Goal: Information Seeking & Learning: Learn about a topic

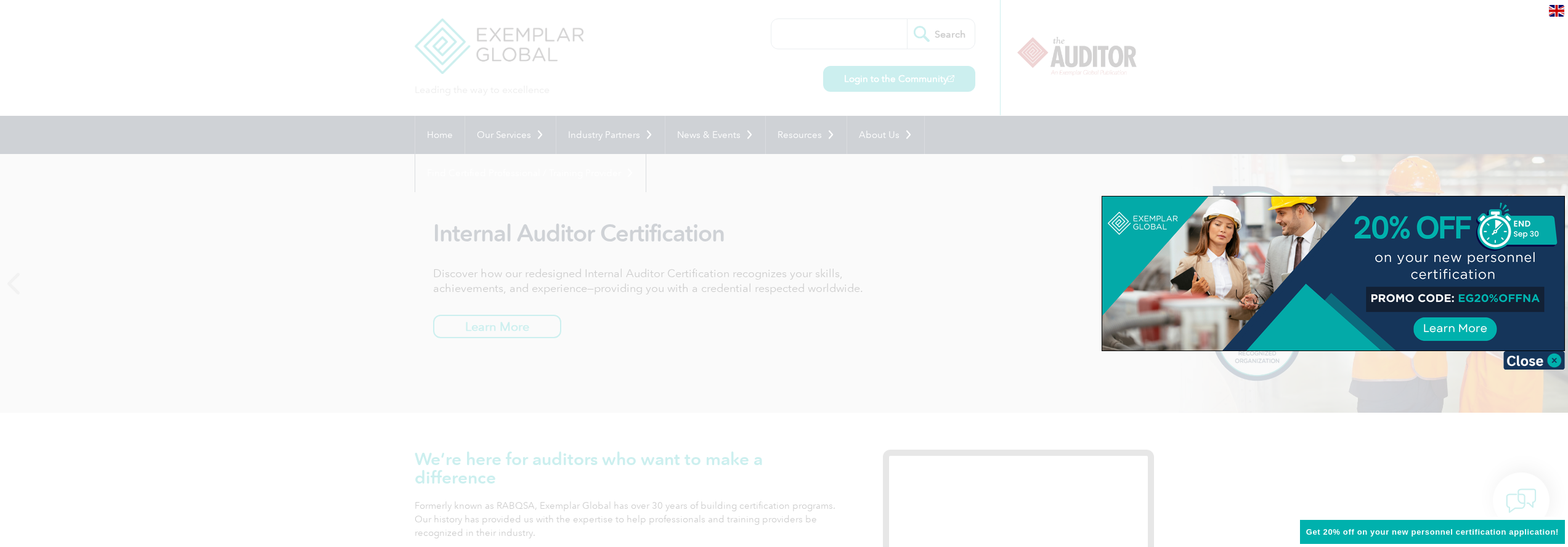
click at [935, 204] on div at bounding box center [784, 274] width 1568 height 547
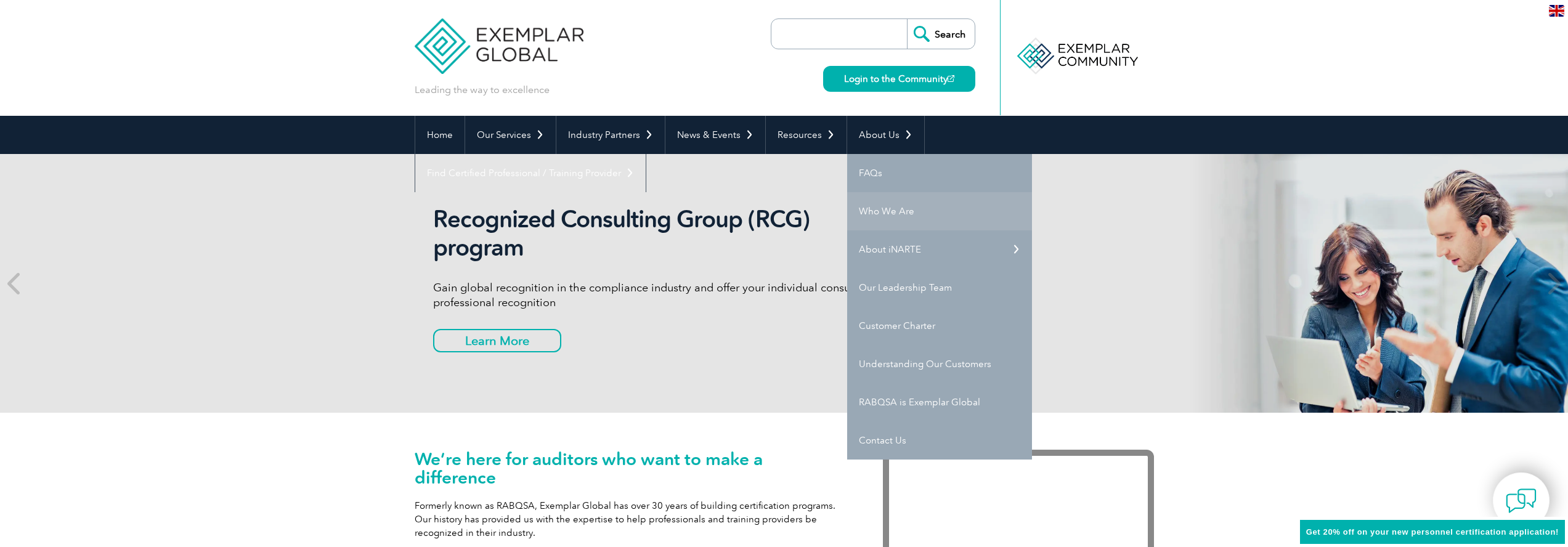
click at [903, 212] on link "Who We Are" at bounding box center [939, 211] width 185 height 38
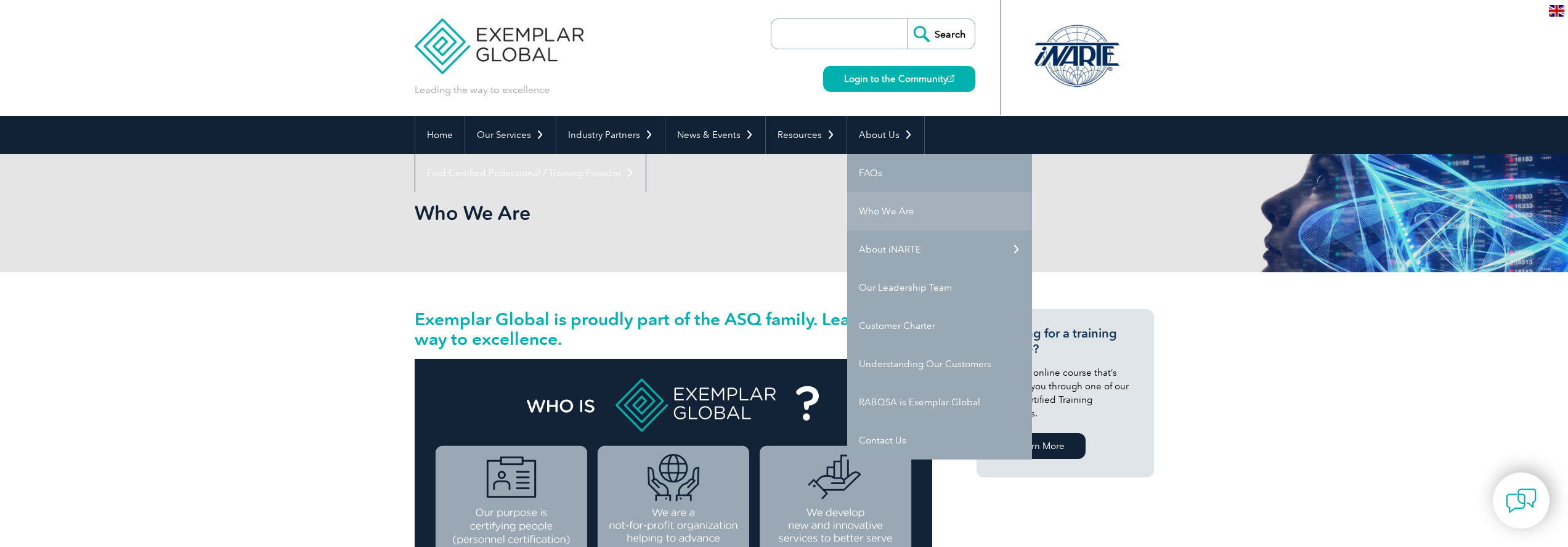
click at [884, 214] on link "Who We Are" at bounding box center [939, 211] width 185 height 38
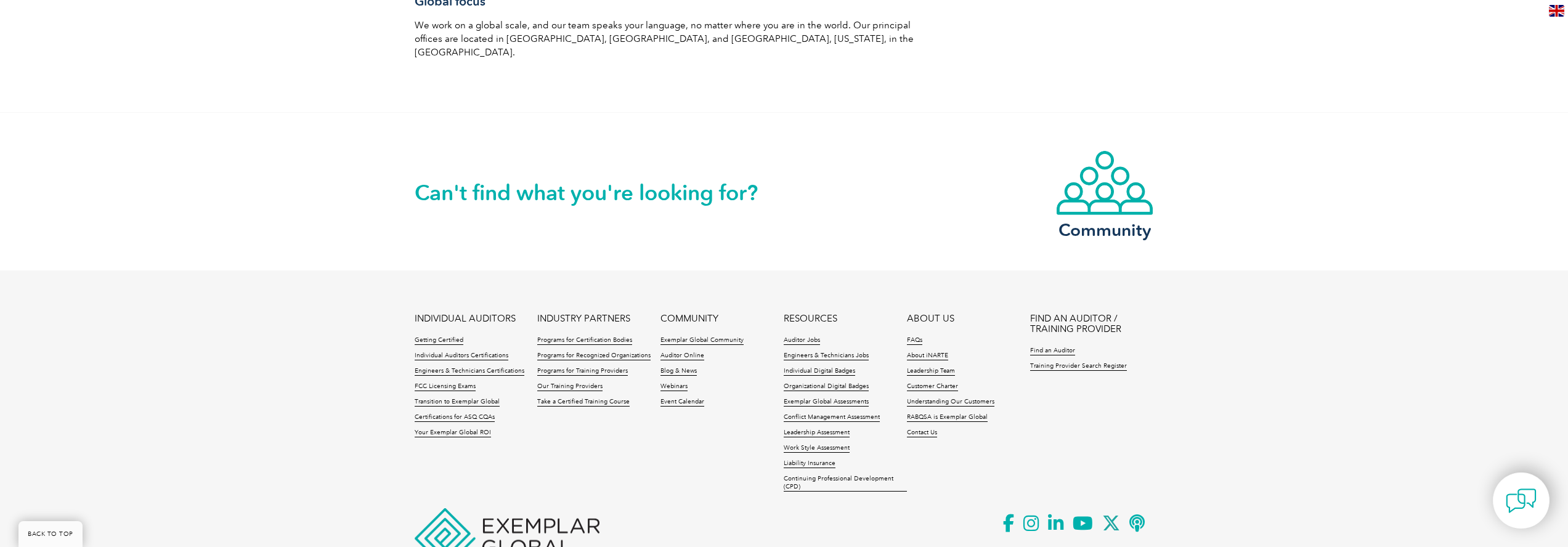
scroll to position [2149, 0]
click at [919, 349] on link "About iNARTE" at bounding box center [928, 353] width 41 height 9
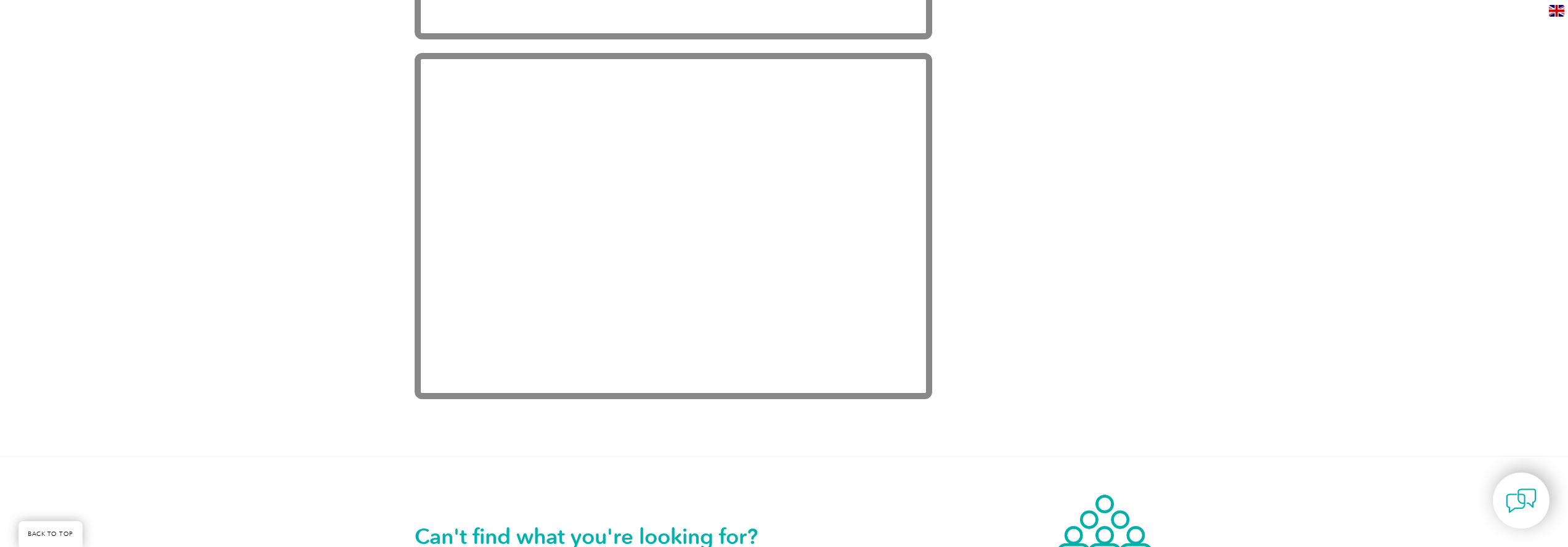
scroll to position [2630, 0]
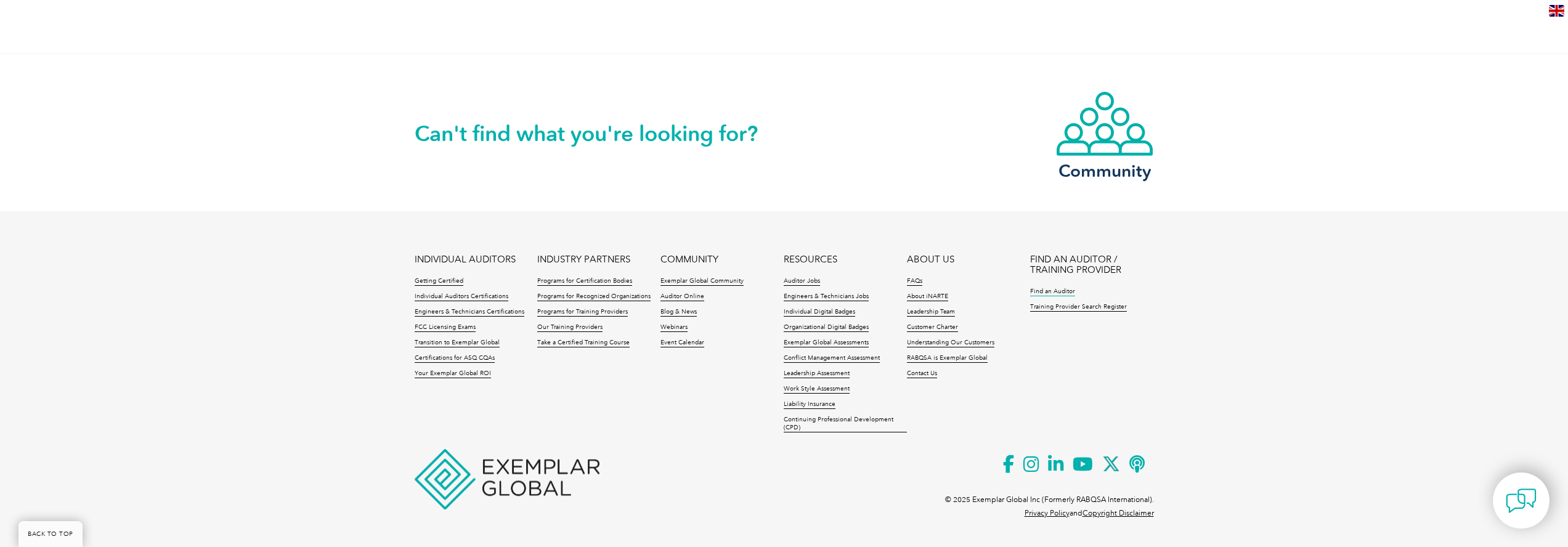
click at [1059, 290] on link "Find an Auditor" at bounding box center [1052, 291] width 45 height 9
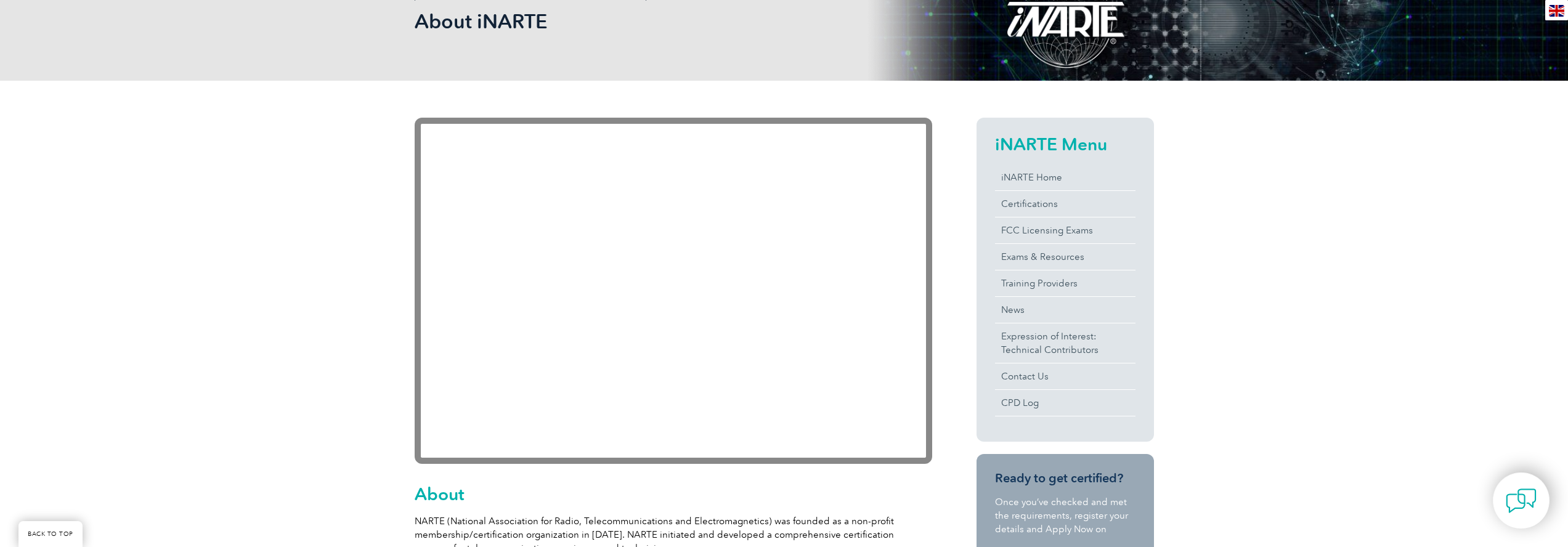
scroll to position [0, 0]
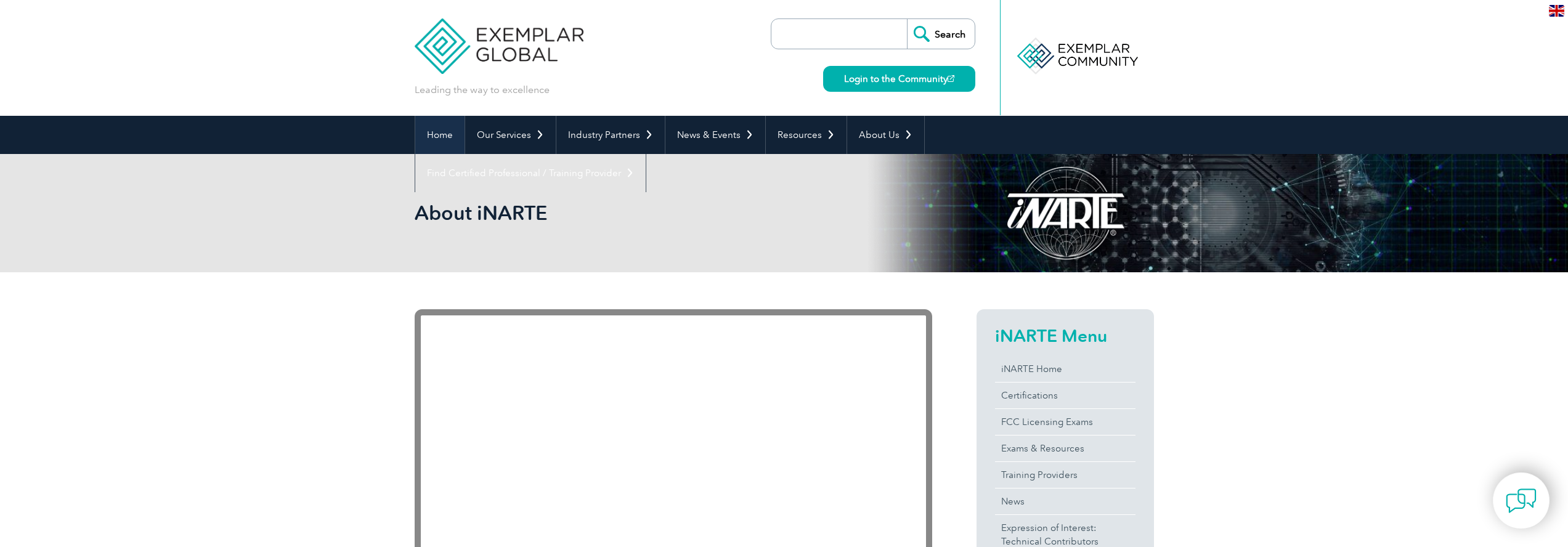
click at [443, 132] on link "Home" at bounding box center [440, 134] width 50 height 38
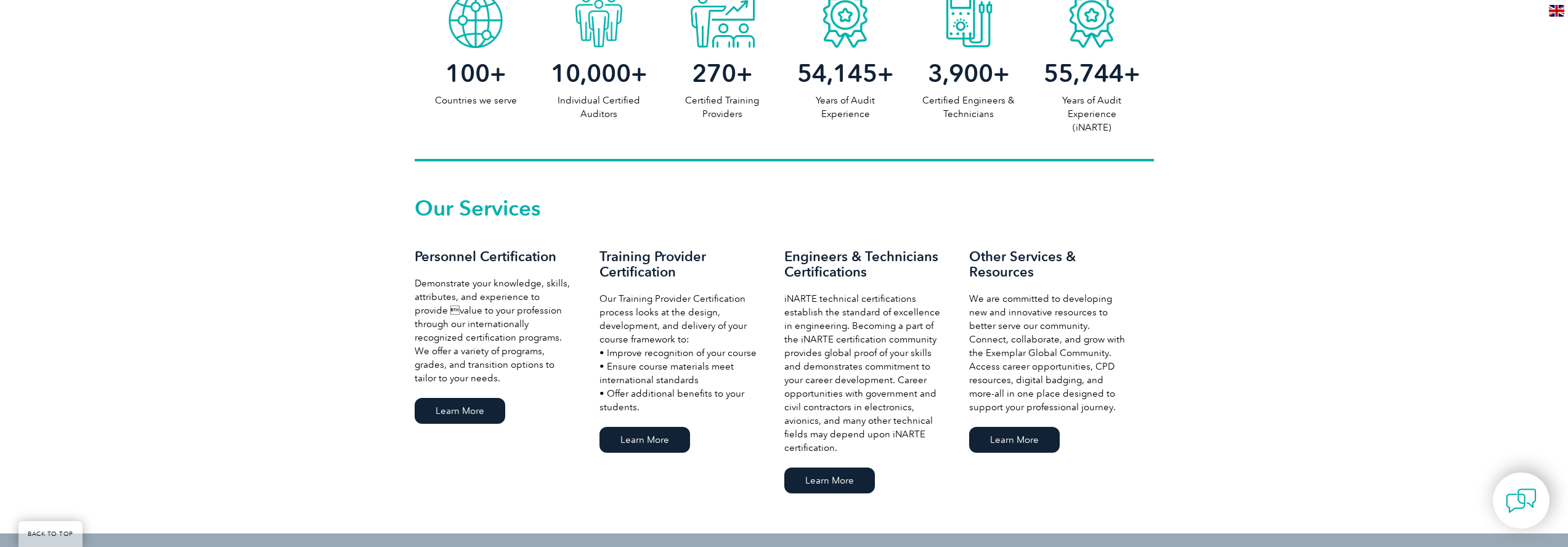
scroll to position [690, 0]
click at [489, 411] on link "Learn More" at bounding box center [460, 411] width 90 height 26
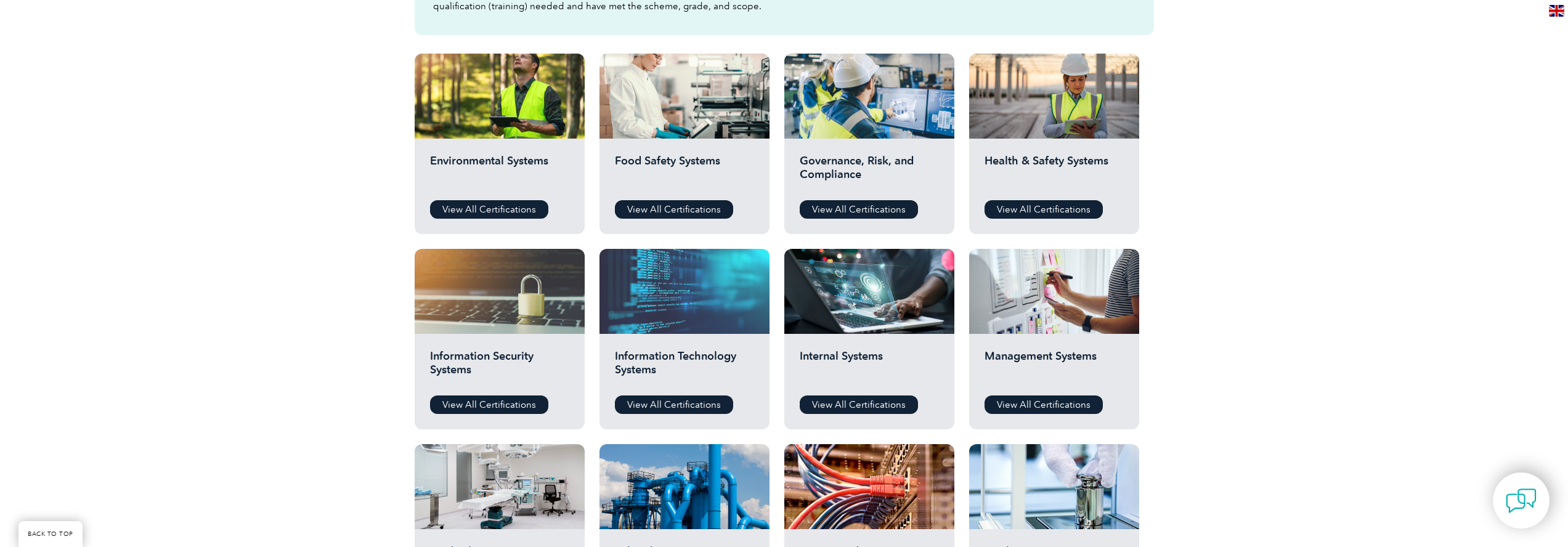
scroll to position [414, 0]
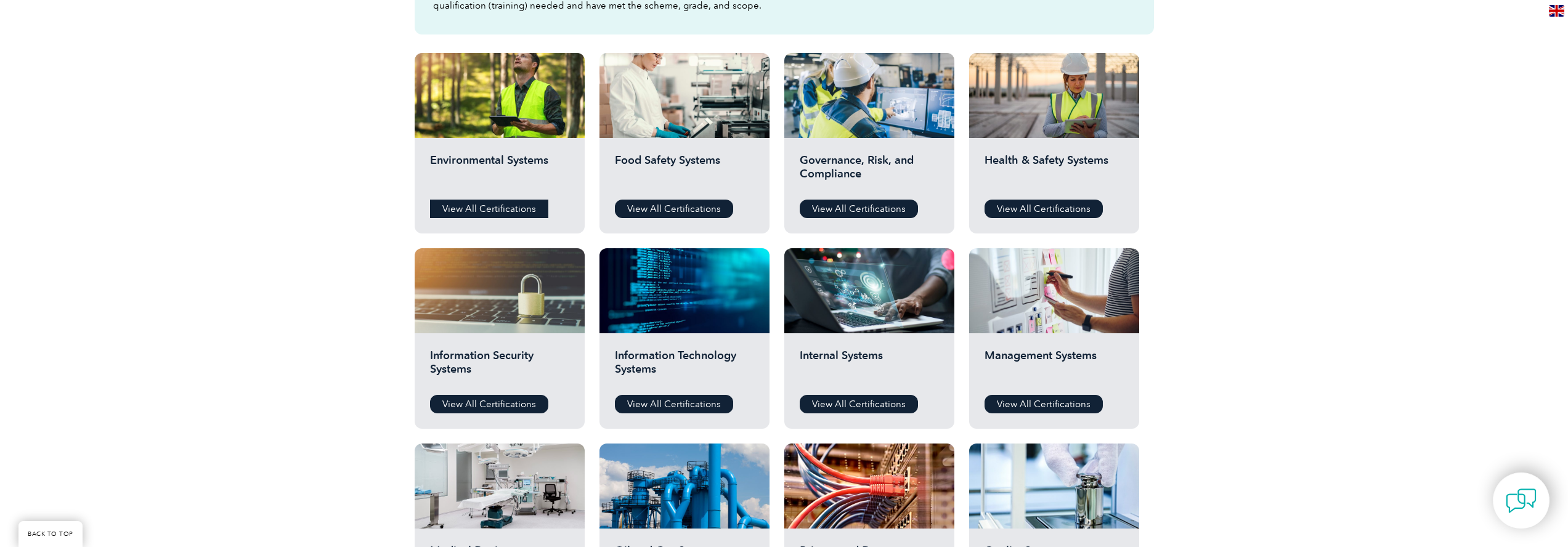
click at [527, 213] on link "View All Certifications" at bounding box center [489, 209] width 119 height 19
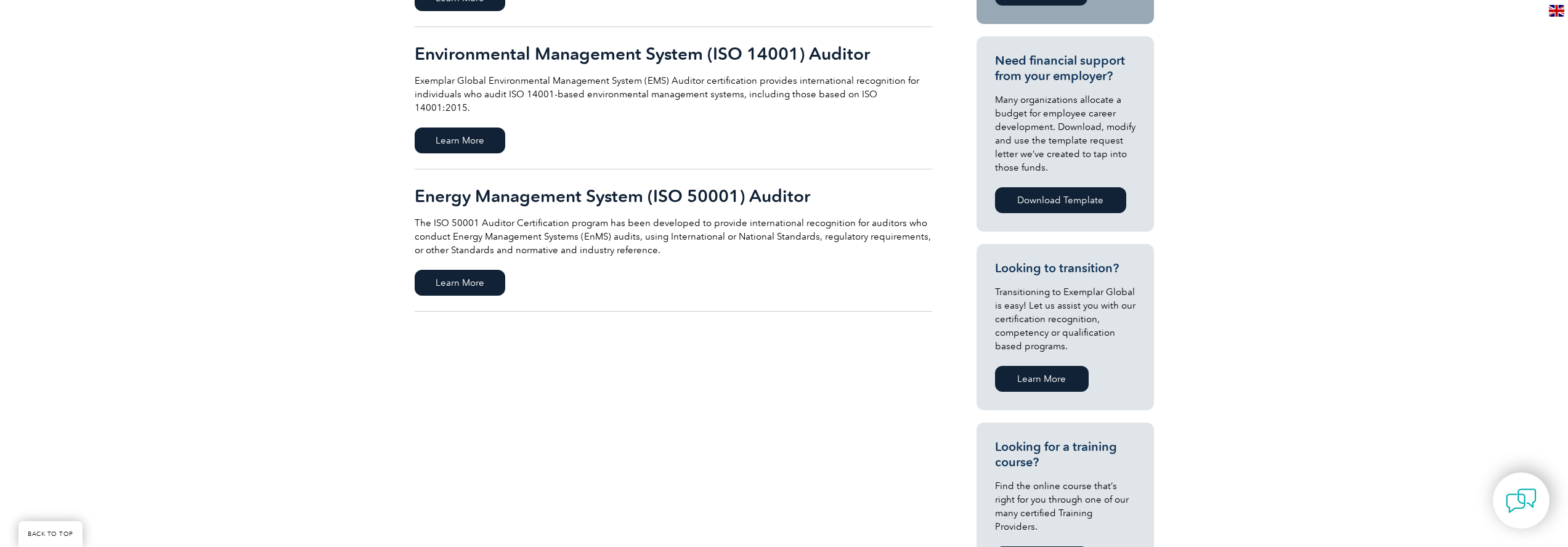
scroll to position [433, 0]
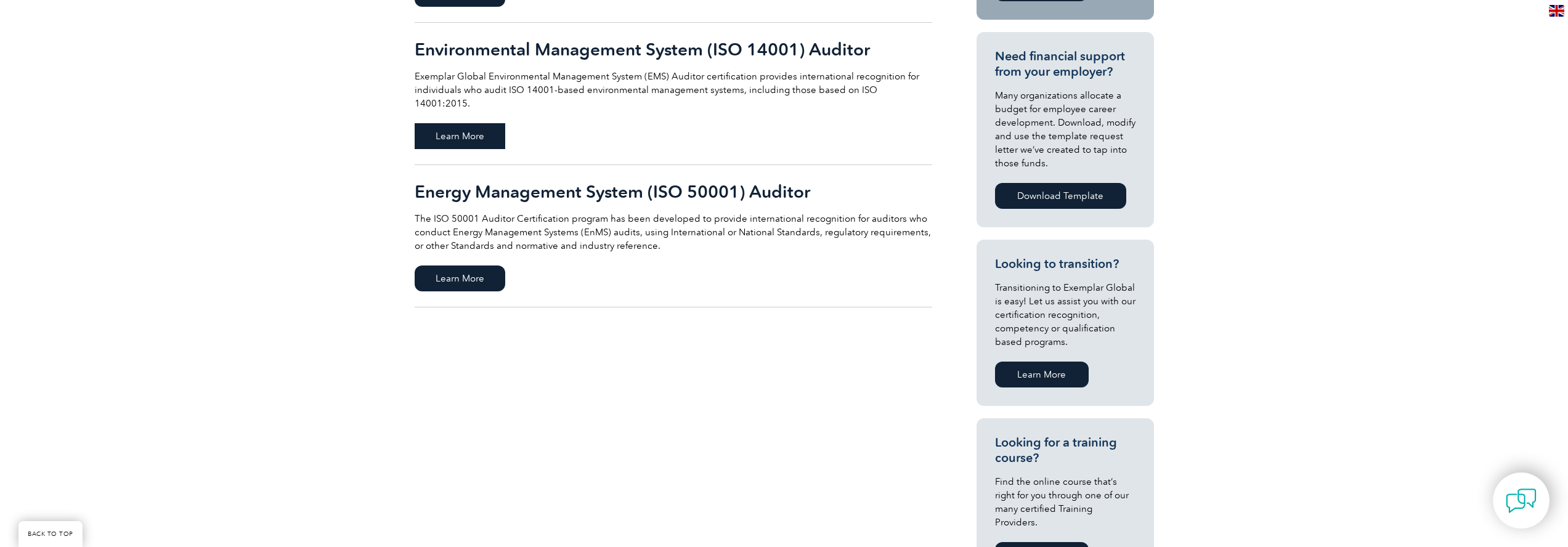
click at [476, 123] on span "Learn More" at bounding box center [460, 136] width 90 height 26
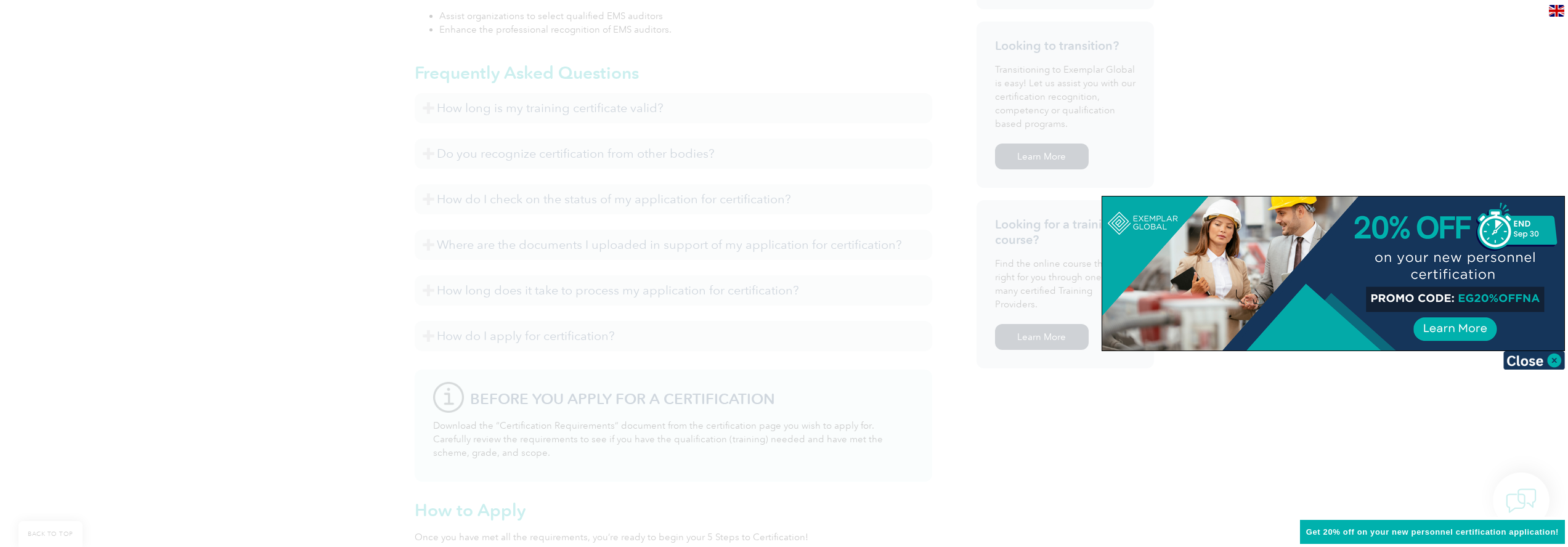
scroll to position [828, 0]
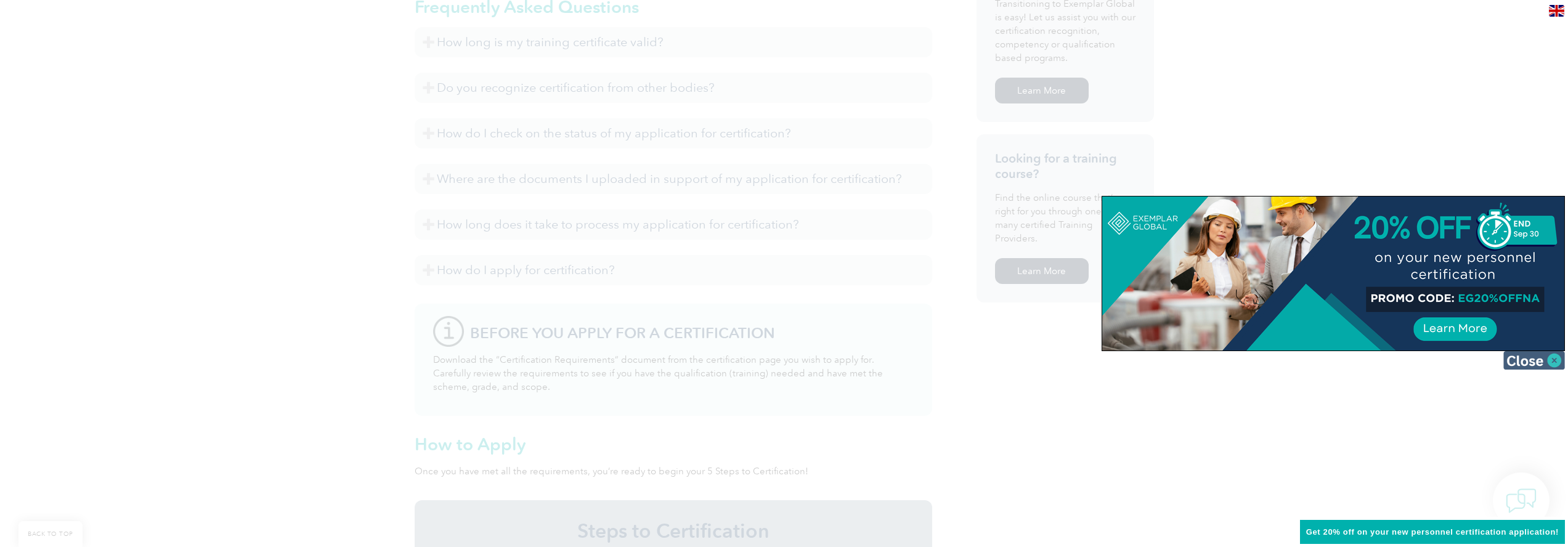
click at [1524, 363] on img at bounding box center [1534, 360] width 61 height 19
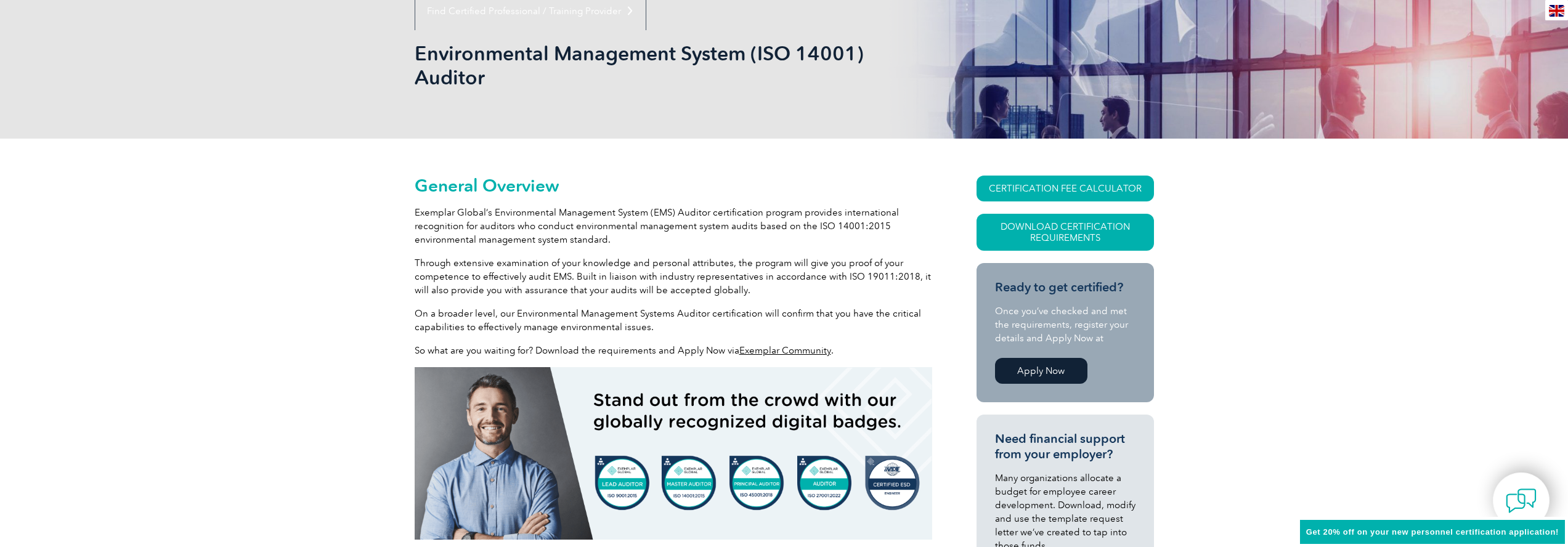
scroll to position [0, 0]
